Goal: Information Seeking & Learning: Learn about a topic

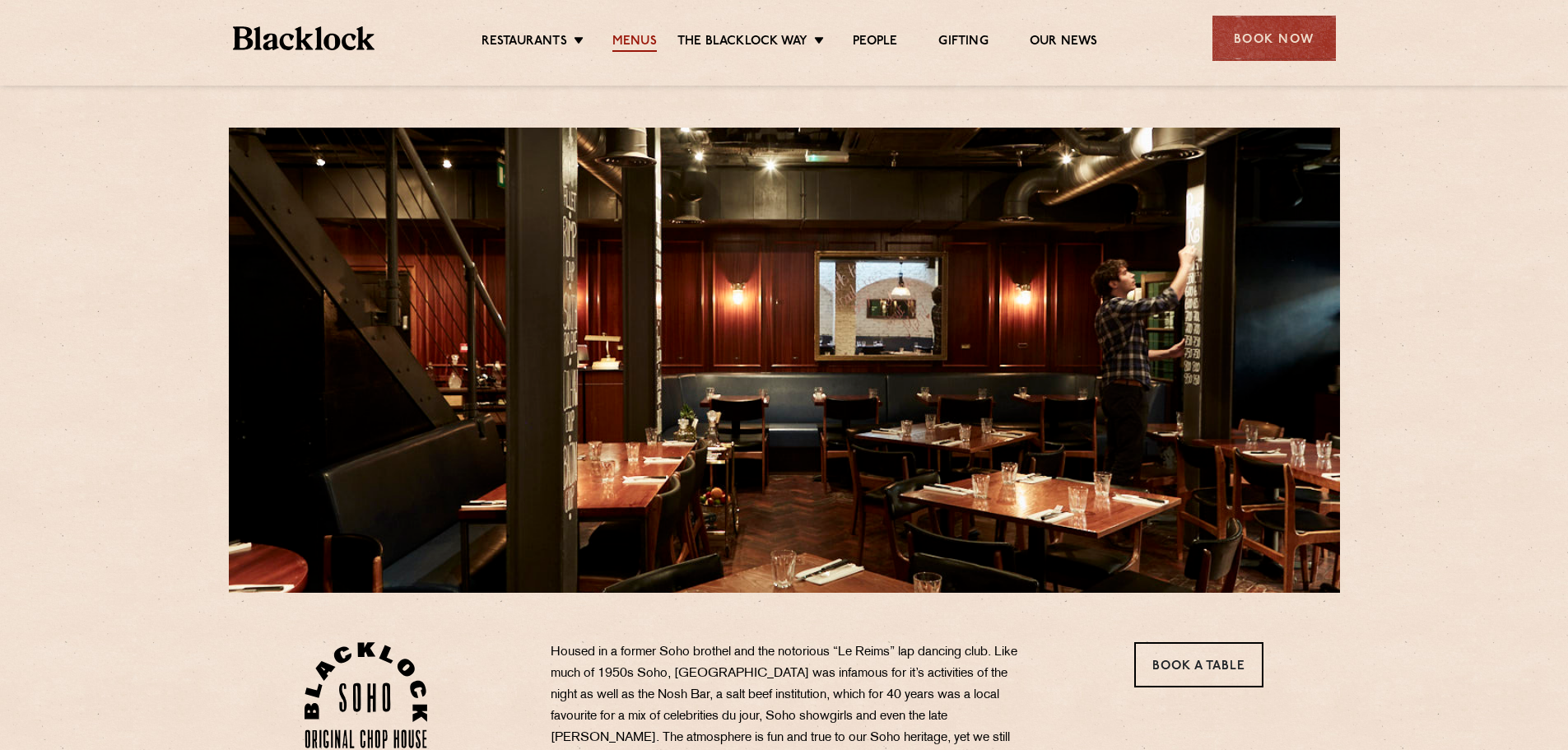
click at [642, 38] on link "Menus" at bounding box center [635, 43] width 44 height 18
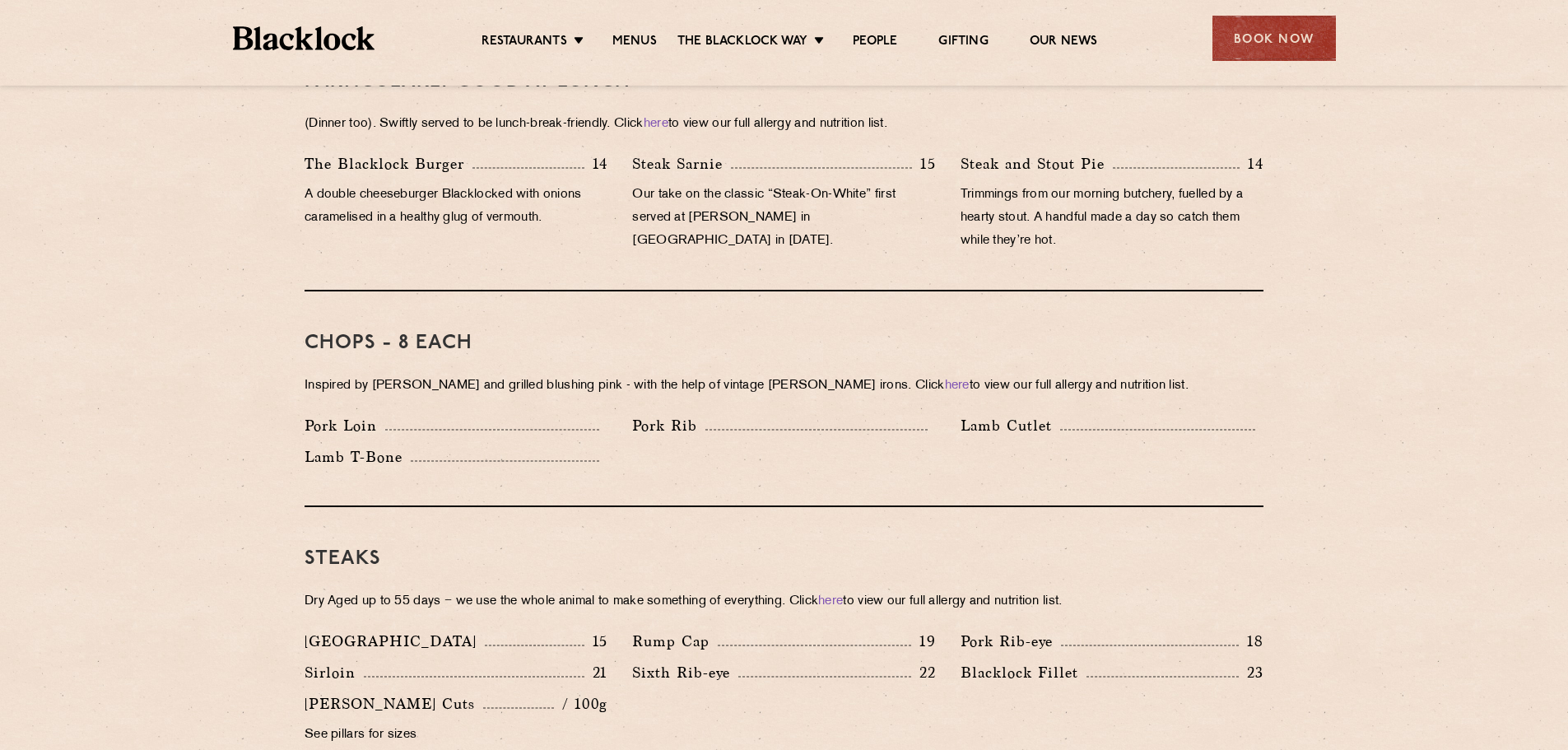
scroll to position [1235, 0]
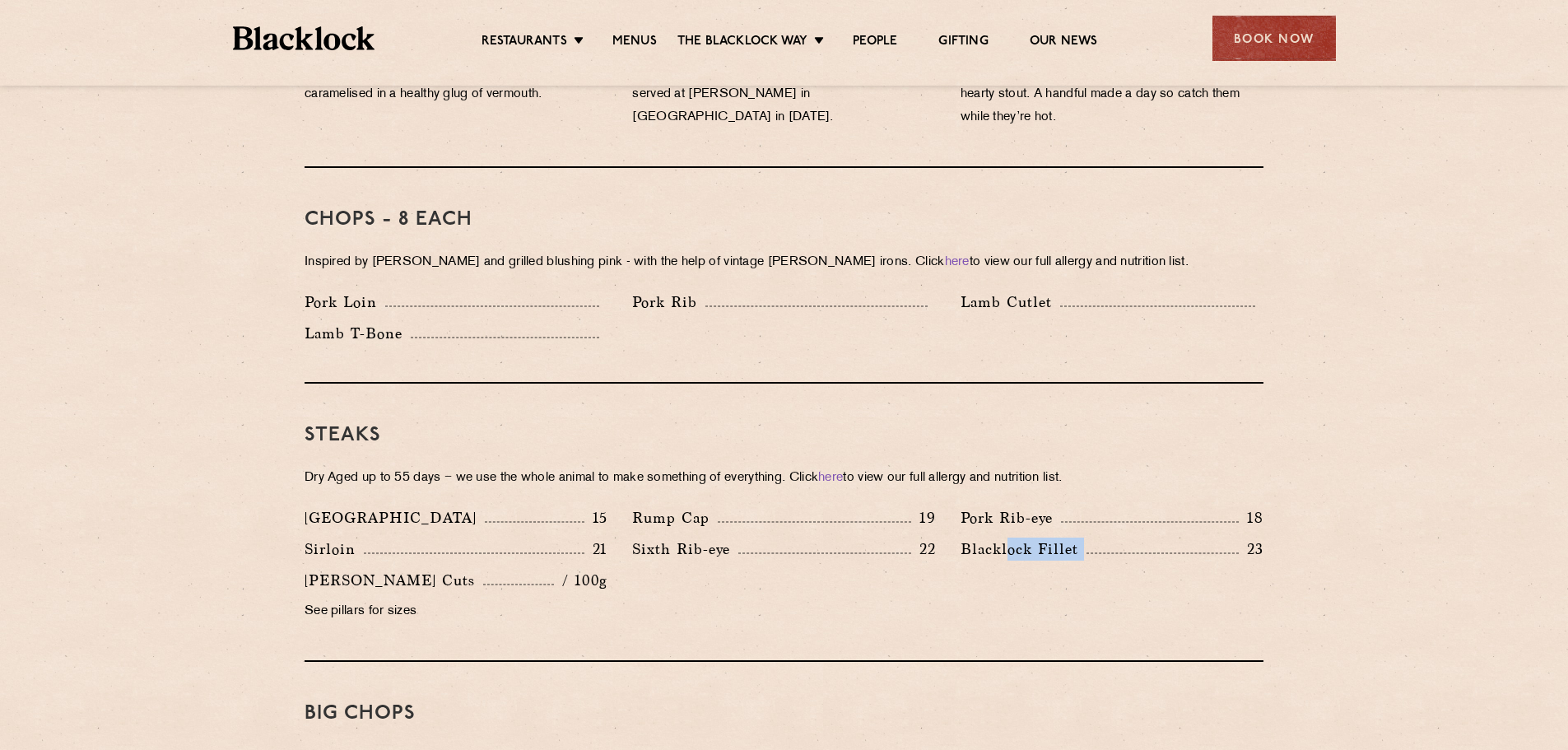
drag, startPoint x: 1008, startPoint y: 517, endPoint x: 1259, endPoint y: 525, distance: 251.1
click at [1248, 538] on div "Blacklock Fillet 23" at bounding box center [1111, 550] width 303 height 23
click at [1260, 538] on p "23" at bounding box center [1251, 549] width 25 height 21
drag, startPoint x: 1270, startPoint y: 526, endPoint x: 1224, endPoint y: 530, distance: 46.2
click at [1224, 538] on div "Blacklock Fillet 23" at bounding box center [1111, 554] width 328 height 31
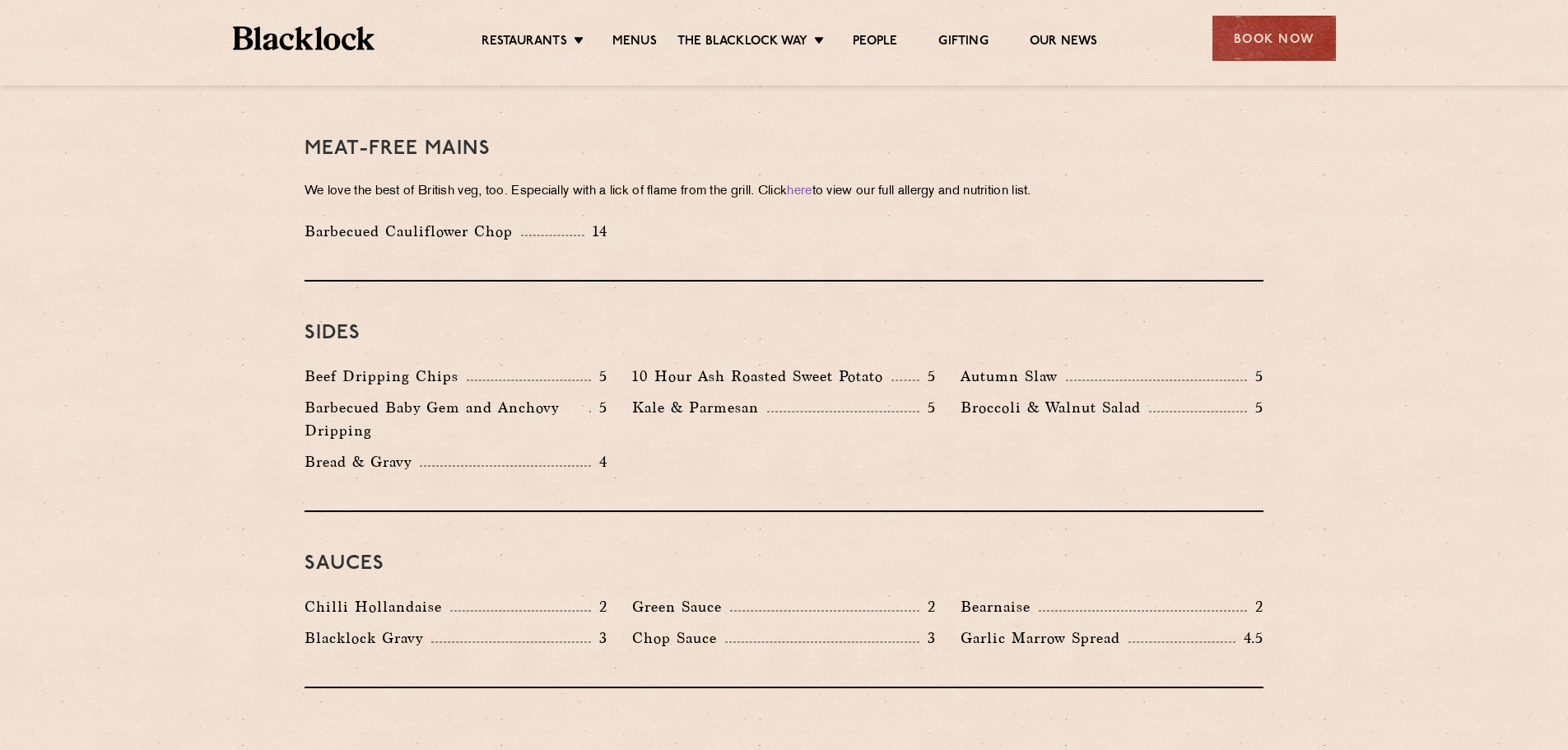
scroll to position [2387, 0]
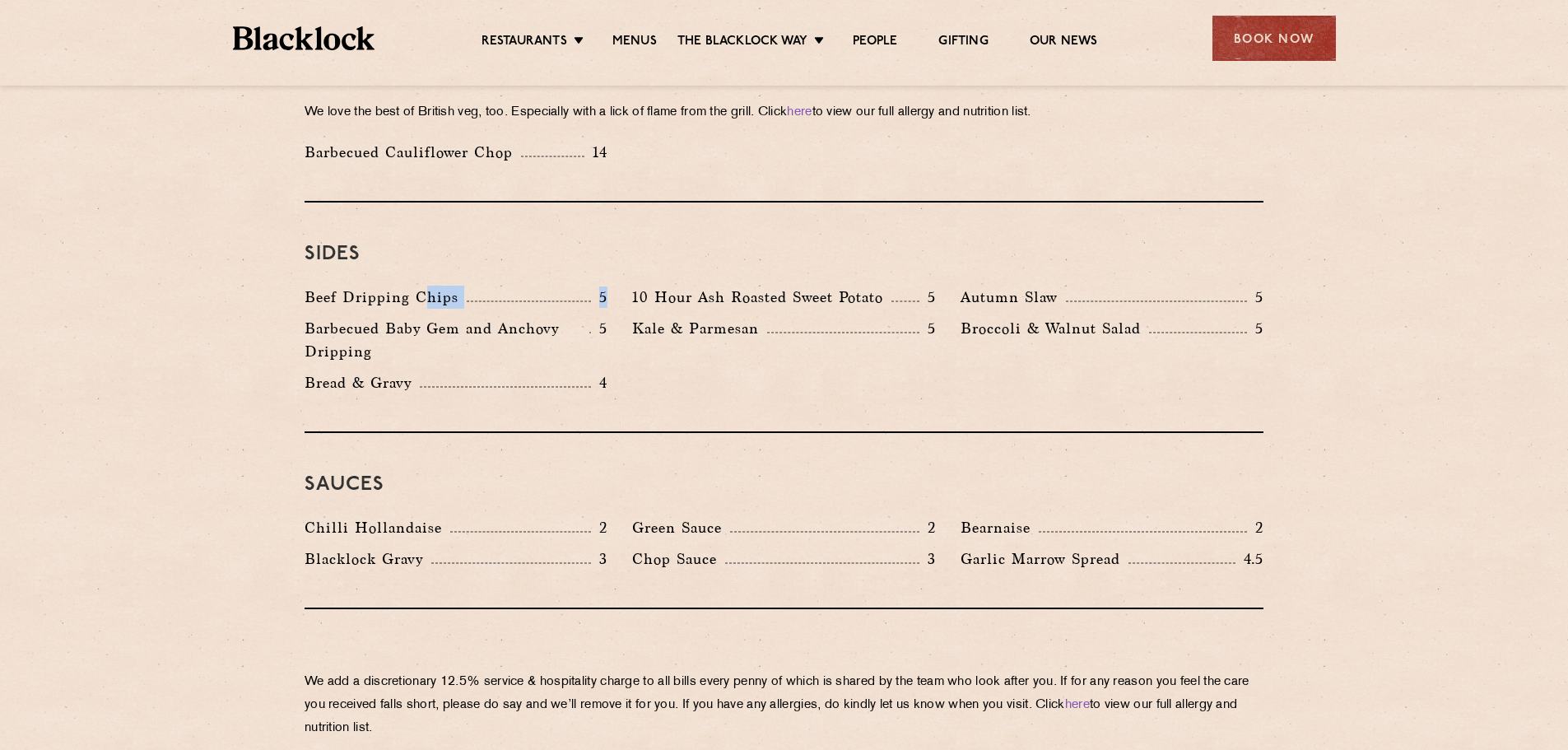
drag, startPoint x: 421, startPoint y: 276, endPoint x: 616, endPoint y: 281, distance: 195.1
click at [616, 285] on div "Beef Dripping Chips 5" at bounding box center [456, 301] width 328 height 31
click at [623, 317] on div "Kale & Parmesan 5" at bounding box center [784, 345] width 328 height 54
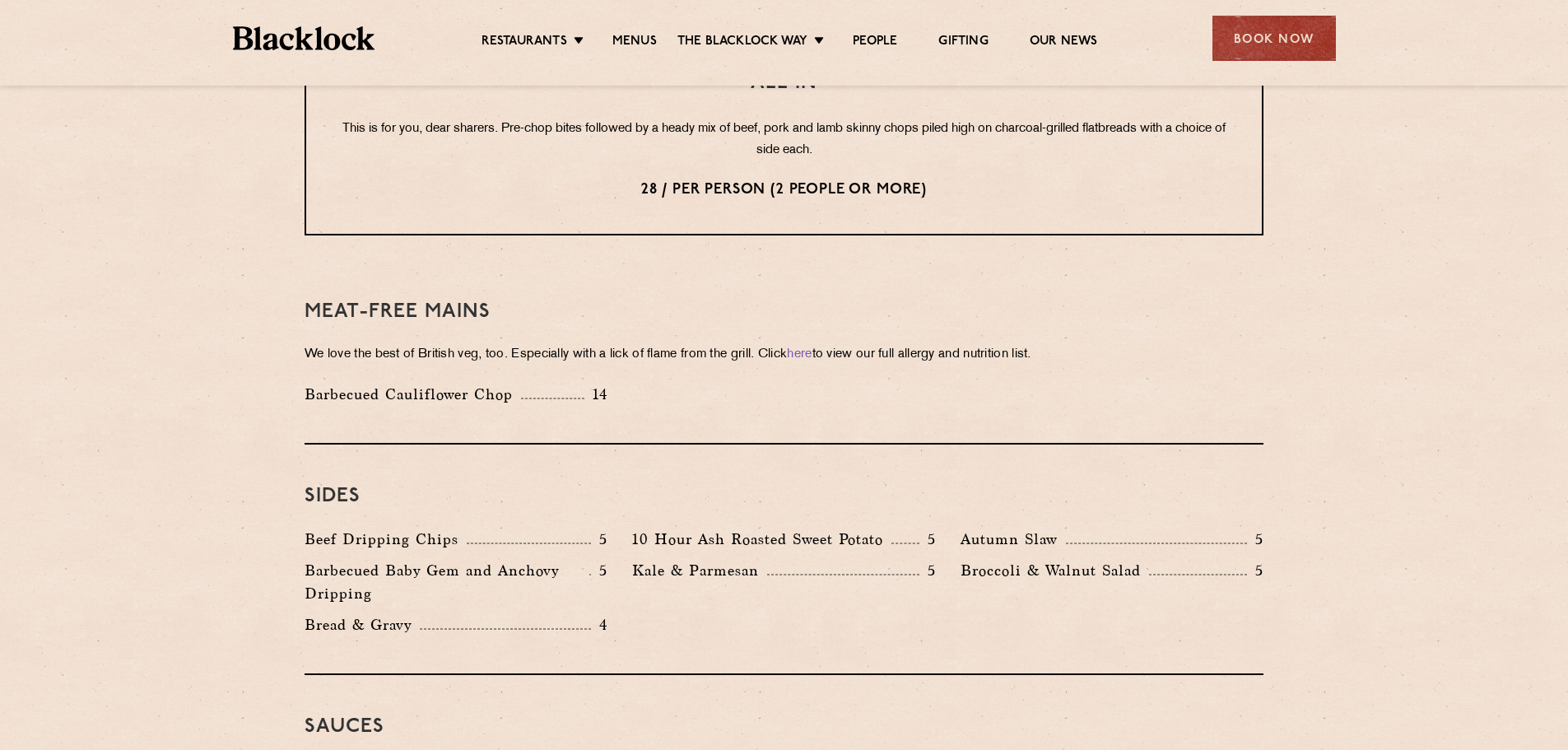
scroll to position [2141, 0]
